Goal: Task Accomplishment & Management: Complete application form

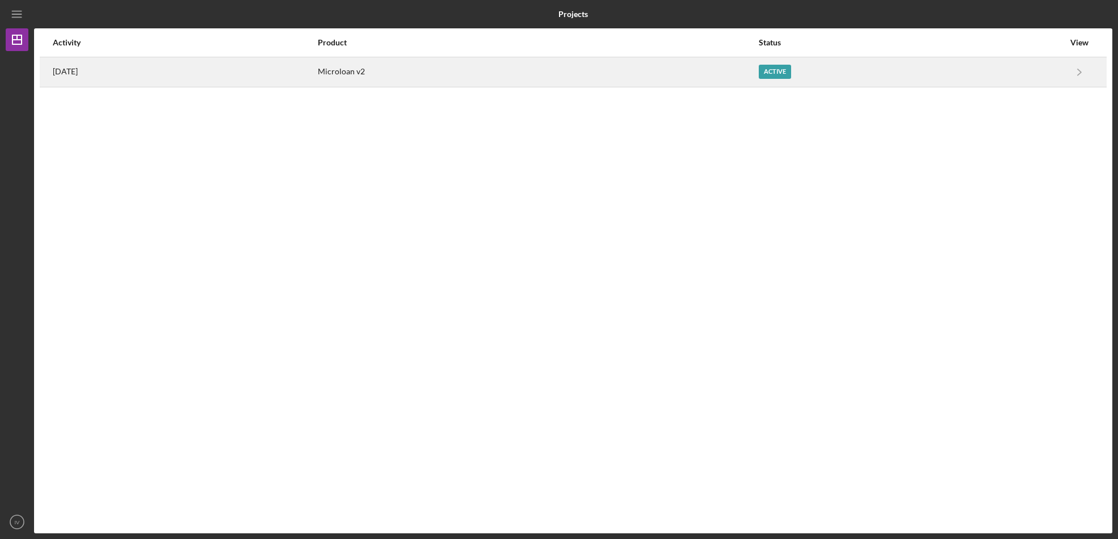
click at [78, 73] on time "[DATE]" at bounding box center [65, 71] width 25 height 9
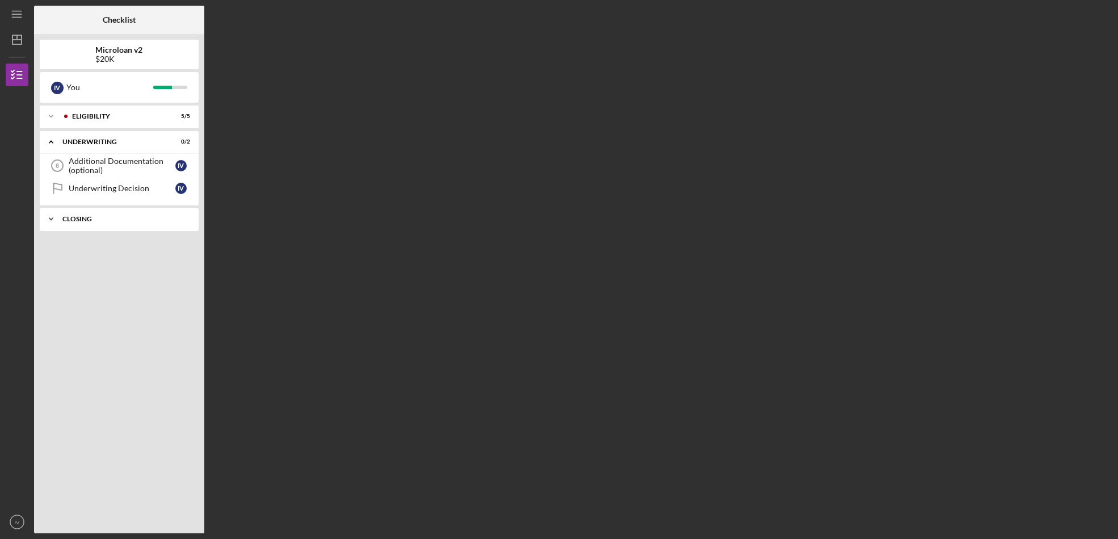
click at [109, 216] on div "Closing" at bounding box center [123, 219] width 122 height 7
click at [115, 188] on div "Underwriting Decision" at bounding box center [122, 188] width 107 height 9
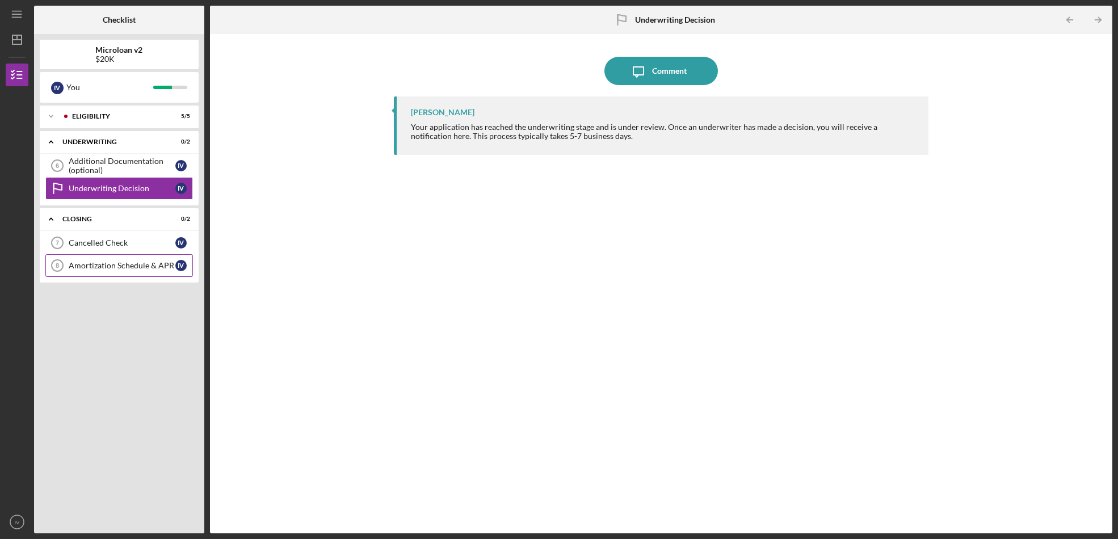
click at [116, 263] on div "Amortization Schedule & APR" at bounding box center [122, 265] width 107 height 9
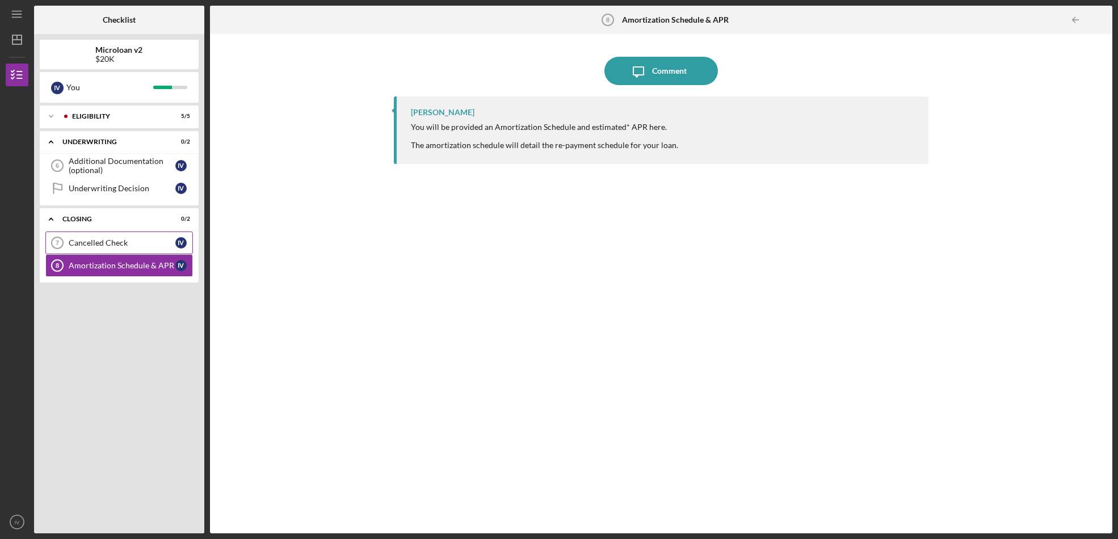
click at [112, 241] on div "Cancelled Check" at bounding box center [122, 242] width 107 height 9
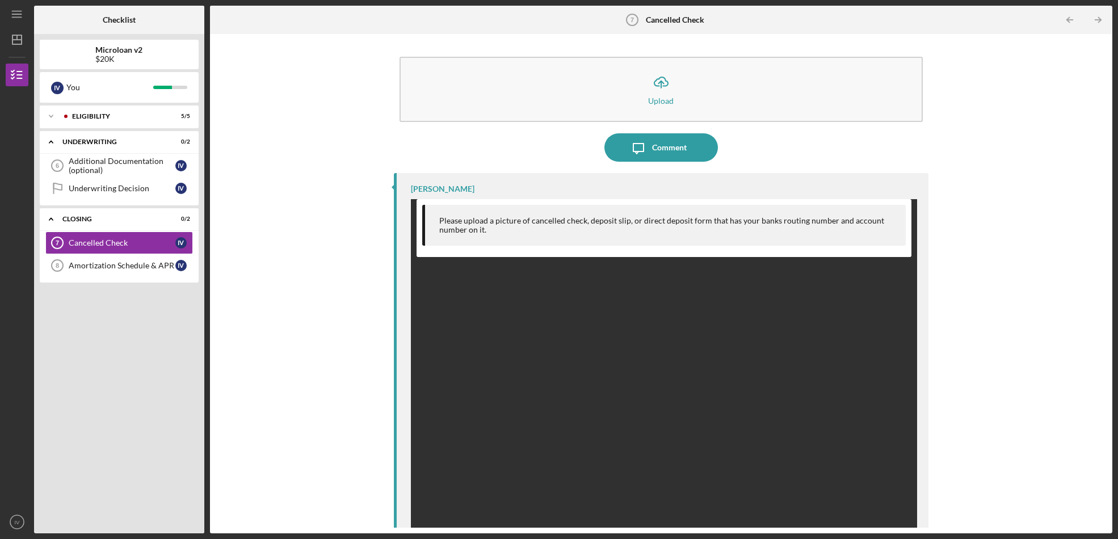
click at [715, 235] on div "Please upload a picture of cancelled check, deposit slip, or direct deposit for…" at bounding box center [663, 225] width 483 height 41
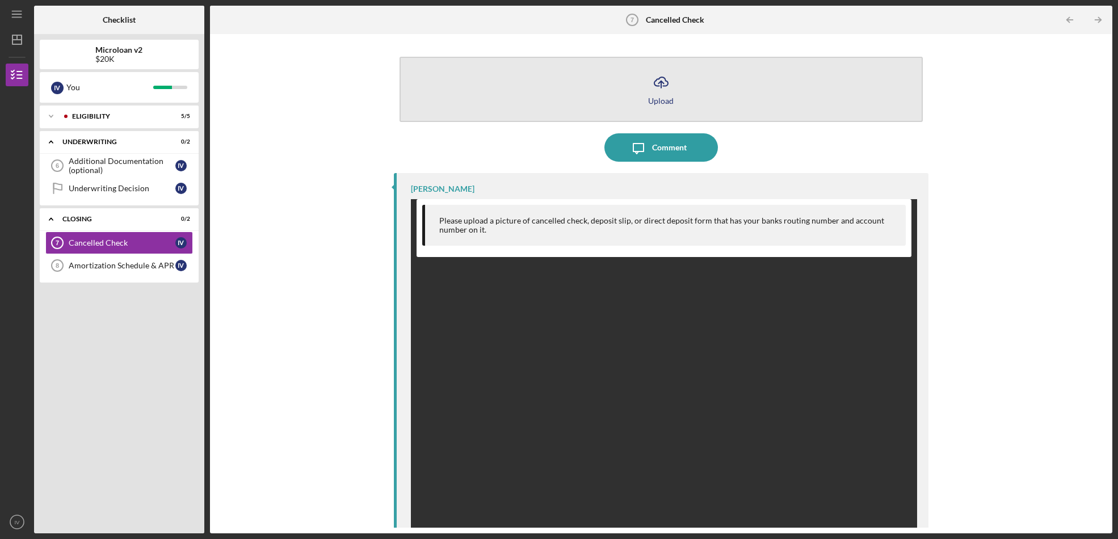
click at [637, 102] on button "Icon/Upload Upload" at bounding box center [660, 89] width 523 height 65
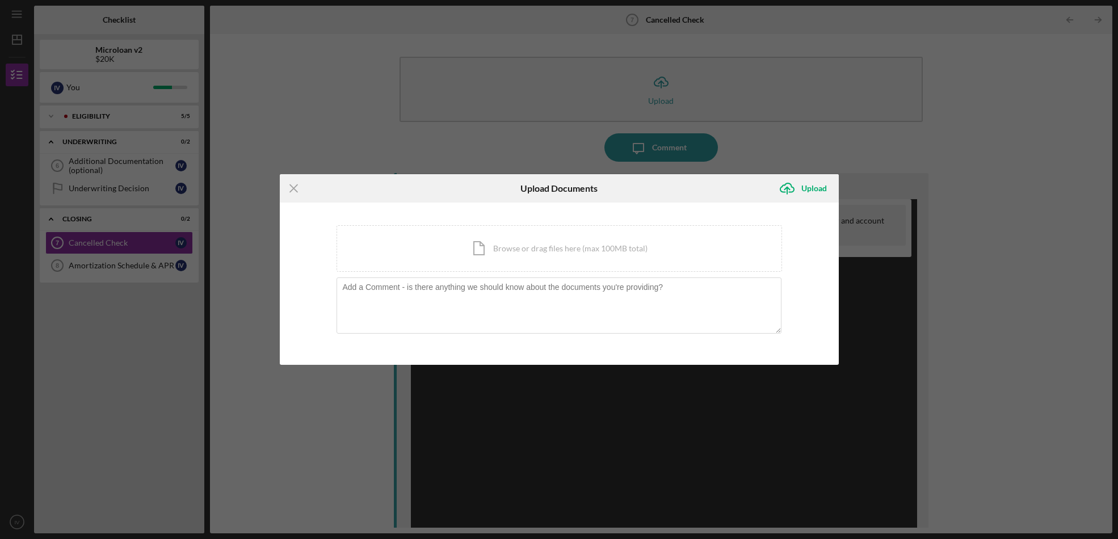
click at [510, 158] on div "Icon/Menu Close Upload Documents Icon/Upload Upload You're uploading documents …" at bounding box center [559, 269] width 1118 height 539
click at [365, 115] on div "Icon/Menu Close Upload Documents Icon/Upload Upload You're uploading documents …" at bounding box center [559, 269] width 1118 height 539
click at [284, 192] on icon "Icon/Menu Close" at bounding box center [294, 188] width 28 height 28
